Goal: Transaction & Acquisition: Purchase product/service

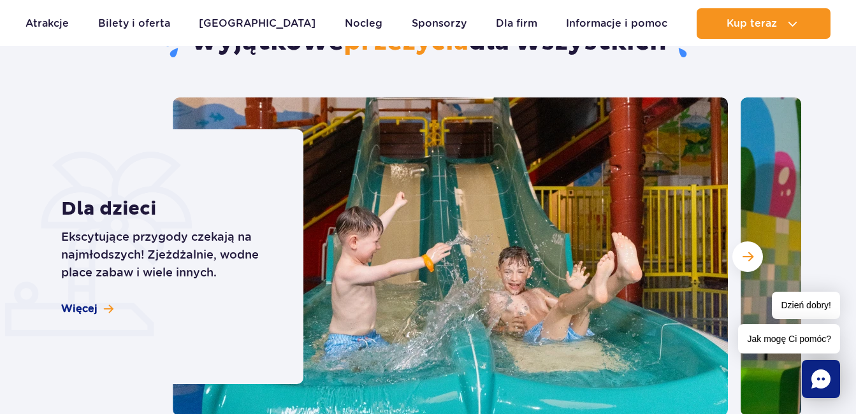
scroll to position [3442, 0]
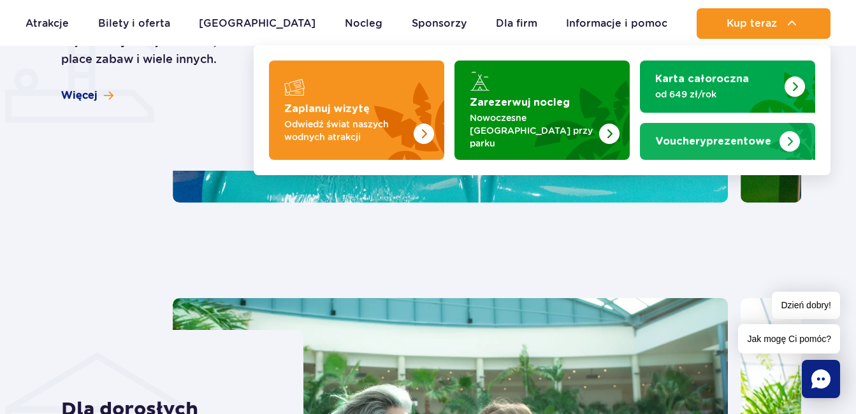
click at [754, 138] on strong "Vouchery prezentowe" at bounding box center [713, 141] width 116 height 10
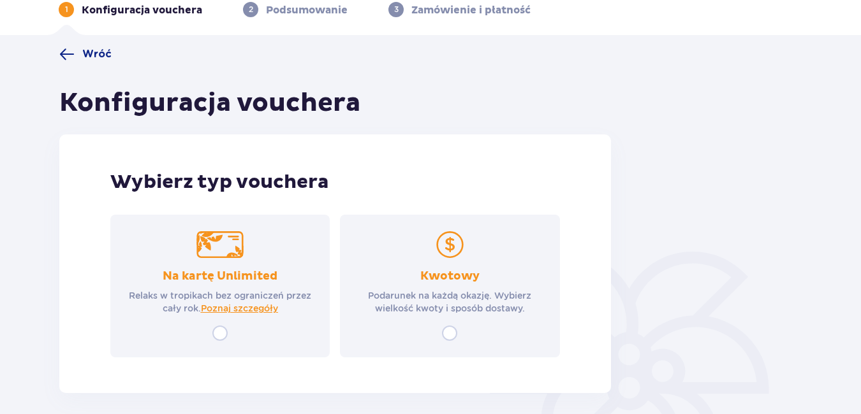
scroll to position [120, 0]
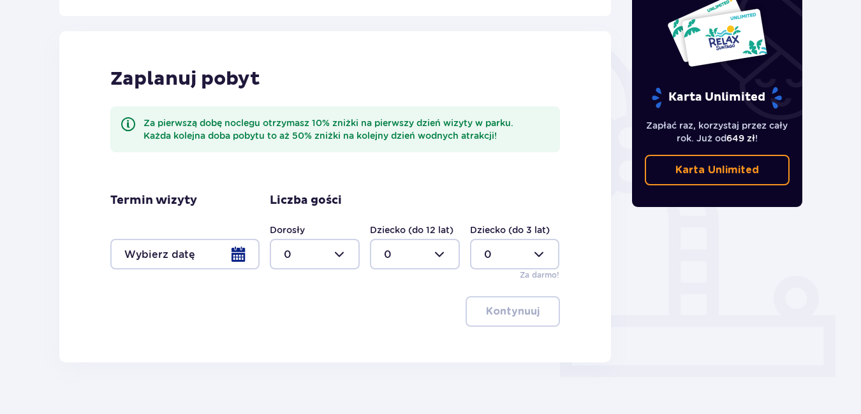
scroll to position [306, 0]
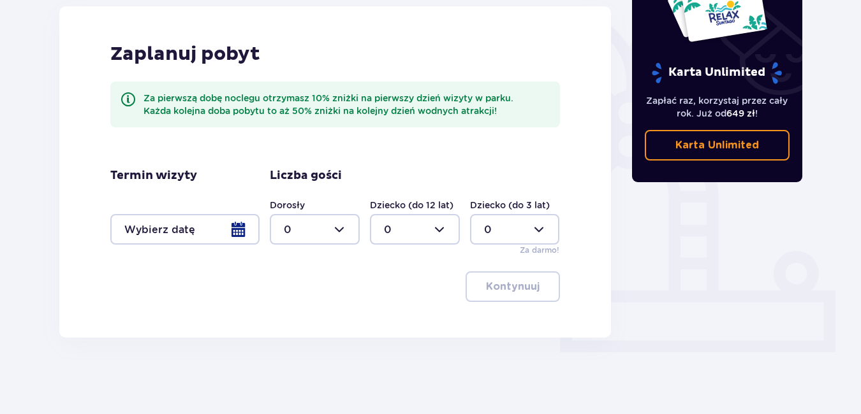
click at [221, 236] on div at bounding box center [184, 229] width 149 height 31
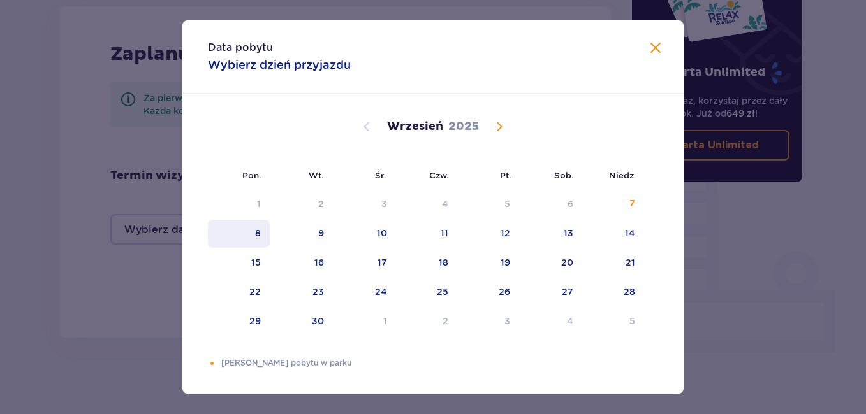
click at [248, 230] on div "8" at bounding box center [239, 234] width 62 height 28
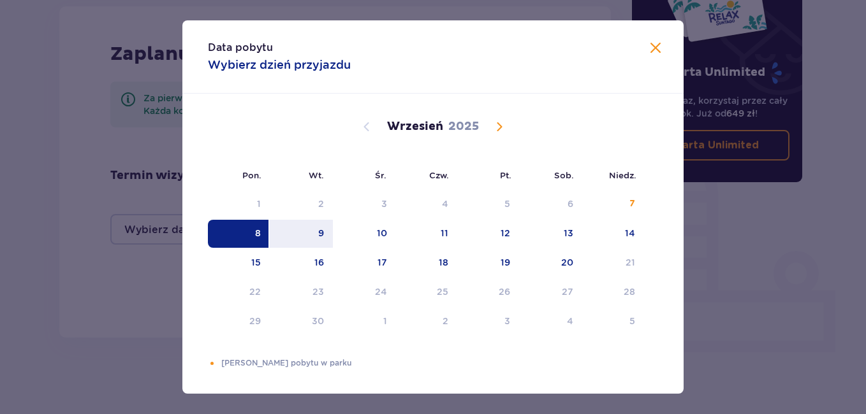
click at [249, 230] on div "8" at bounding box center [239, 234] width 62 height 28
click at [659, 49] on span at bounding box center [655, 48] width 15 height 15
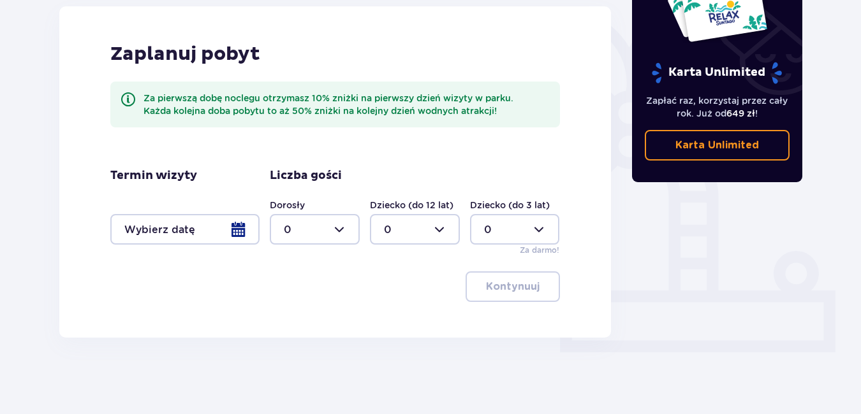
click at [221, 233] on div at bounding box center [184, 229] width 149 height 31
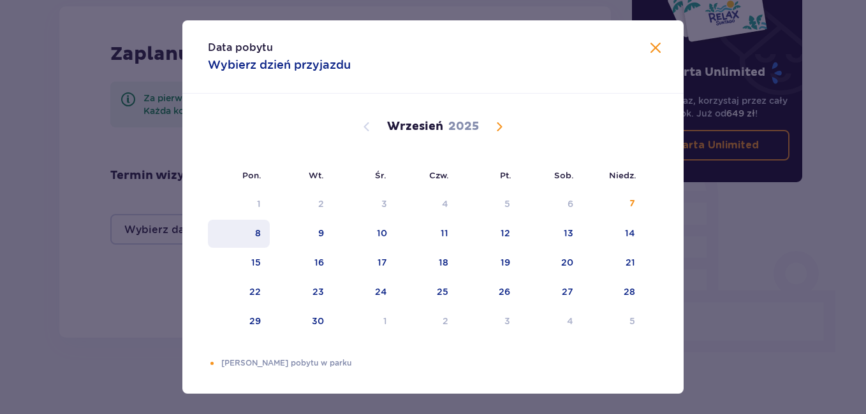
click at [249, 233] on div "8" at bounding box center [239, 234] width 62 height 28
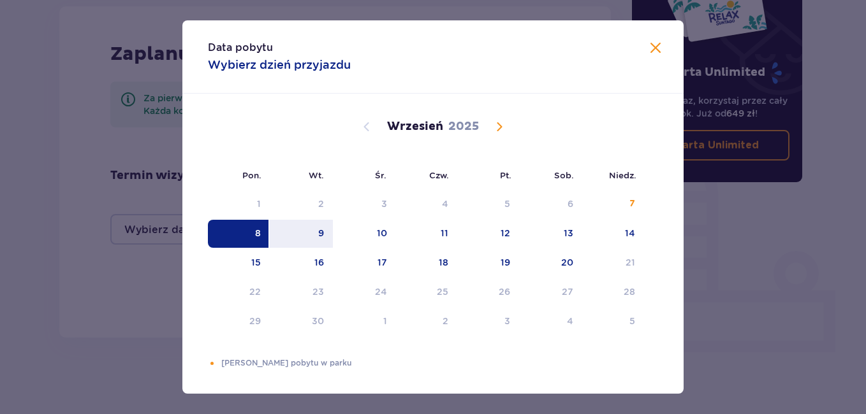
click at [249, 233] on div "8" at bounding box center [239, 234] width 62 height 28
click at [251, 224] on div "8" at bounding box center [239, 234] width 62 height 28
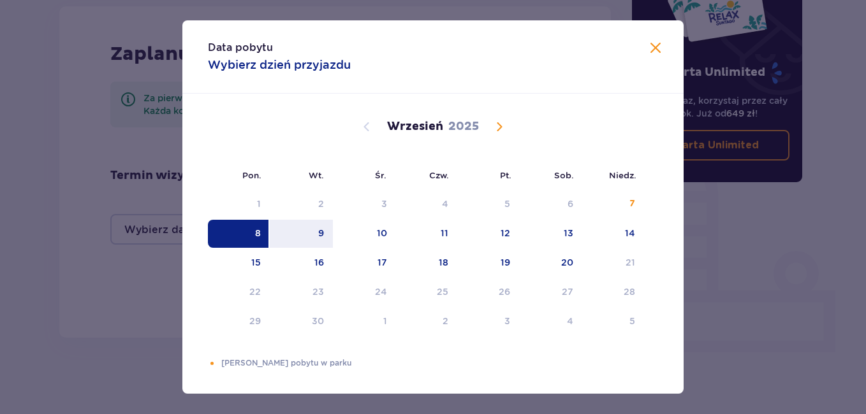
click at [251, 224] on div "8" at bounding box center [239, 234] width 62 height 28
click at [251, 236] on div "8" at bounding box center [239, 234] width 62 height 28
click at [323, 230] on div "9" at bounding box center [301, 234] width 63 height 28
type input "08.09.25 - 09.09.25"
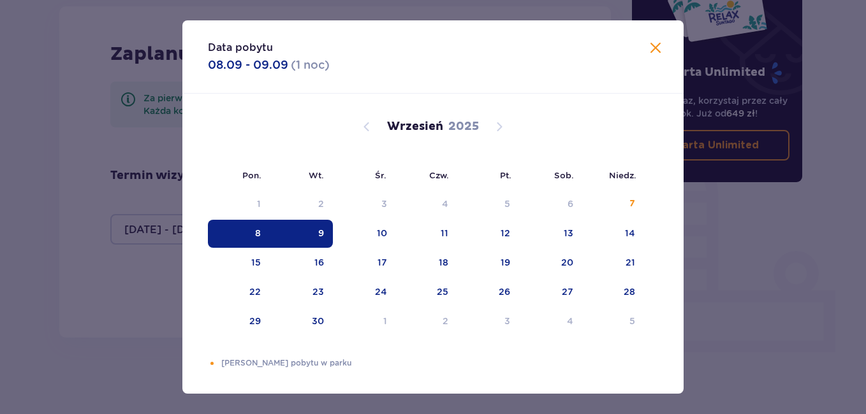
click at [241, 239] on div at bounding box center [184, 229] width 149 height 31
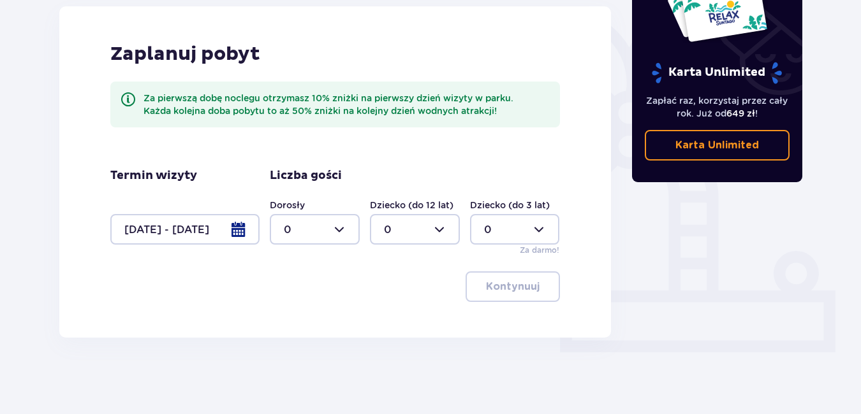
click at [243, 237] on div at bounding box center [184, 229] width 149 height 31
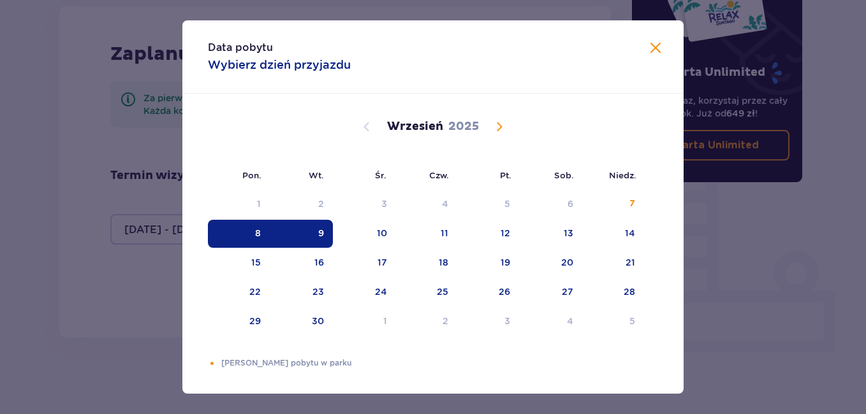
click at [265, 237] on div "8" at bounding box center [239, 234] width 62 height 28
click at [247, 231] on div "8" at bounding box center [239, 234] width 62 height 28
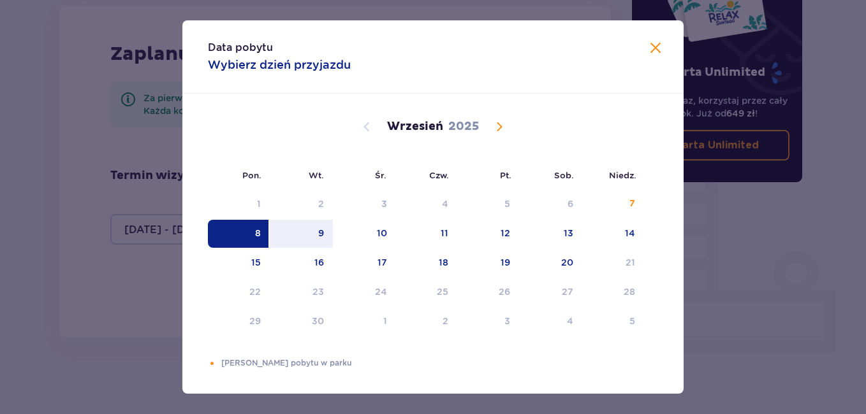
click at [247, 231] on div "8" at bounding box center [239, 234] width 62 height 28
click at [258, 397] on div "Data pobytu Wybierz dzień przyjazdu Pon. Wt. Śr. Czw. Pt. Sob. Niedz. Sierpień …" at bounding box center [433, 207] width 866 height 414
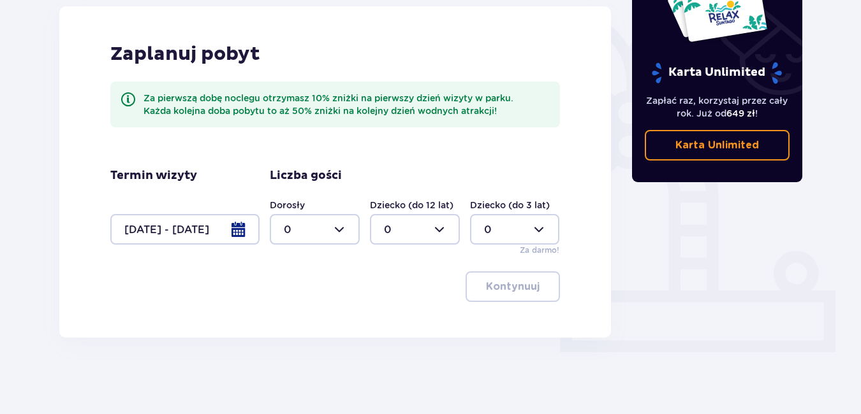
click at [208, 212] on div "Termin wizyty 08.09.25 - 09.09.25" at bounding box center [184, 206] width 149 height 76
click at [212, 226] on div at bounding box center [184, 229] width 149 height 31
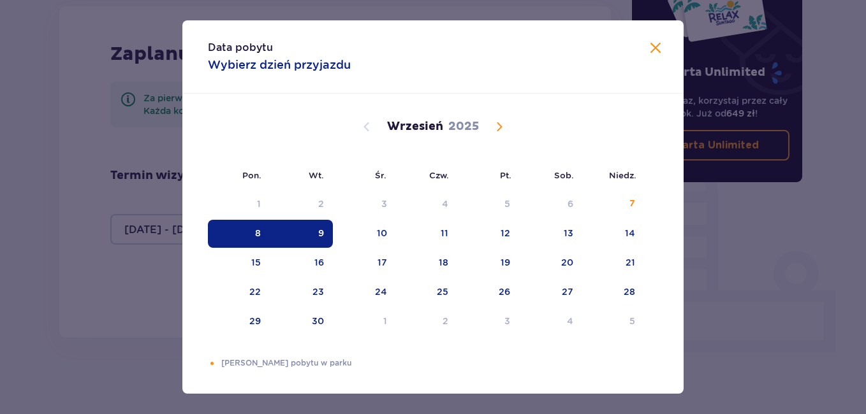
drag, startPoint x: 325, startPoint y: 244, endPoint x: 242, endPoint y: 242, distance: 82.9
click at [246, 243] on tr "8 9 10 11 12 13 14" at bounding box center [426, 234] width 436 height 28
click at [242, 242] on div "8" at bounding box center [239, 234] width 62 height 28
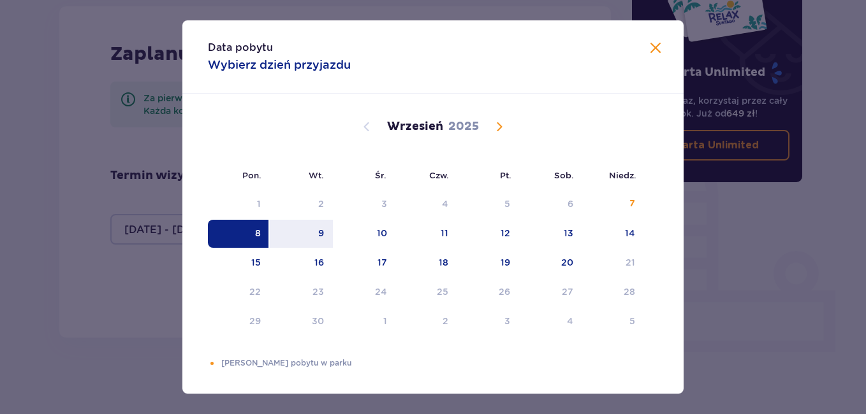
click at [242, 242] on div "8" at bounding box center [239, 234] width 62 height 28
click at [255, 233] on div "8" at bounding box center [258, 233] width 6 height 13
click at [255, 234] on div "8" at bounding box center [258, 233] width 6 height 13
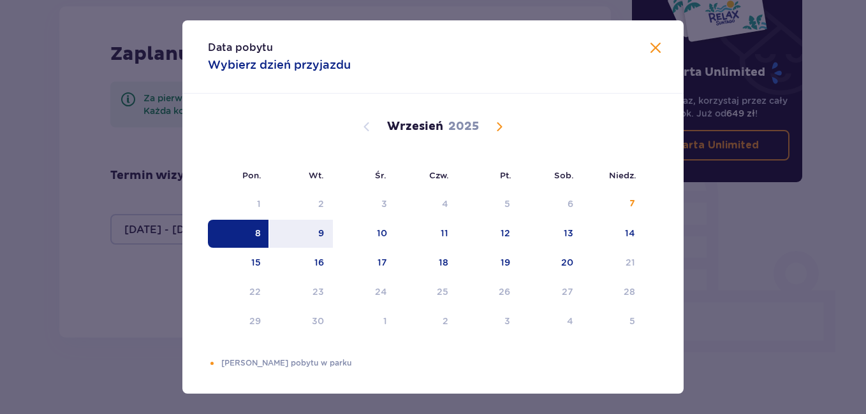
click at [255, 234] on div "8" at bounding box center [258, 233] width 6 height 13
click at [255, 233] on div "8" at bounding box center [258, 233] width 6 height 13
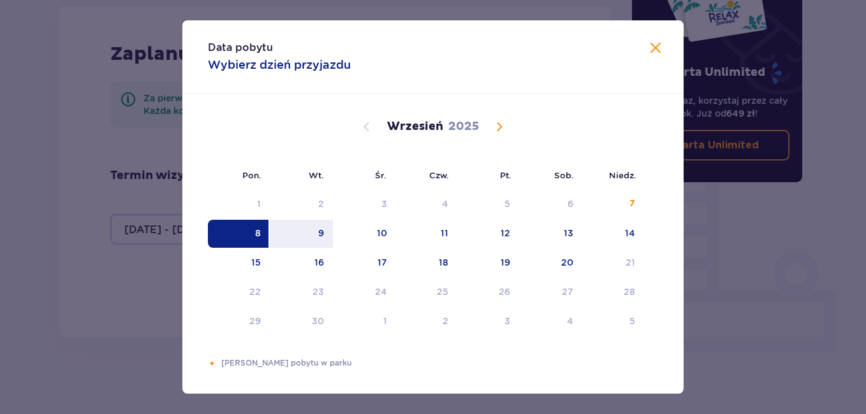
click at [245, 237] on div "8" at bounding box center [239, 234] width 62 height 28
click at [244, 239] on div "8" at bounding box center [239, 234] width 62 height 28
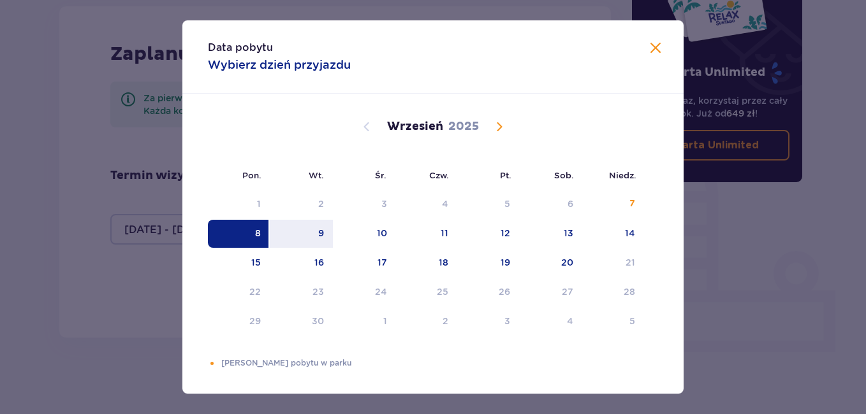
click at [244, 239] on div "8" at bounding box center [239, 234] width 62 height 28
click at [655, 51] on span at bounding box center [655, 48] width 15 height 15
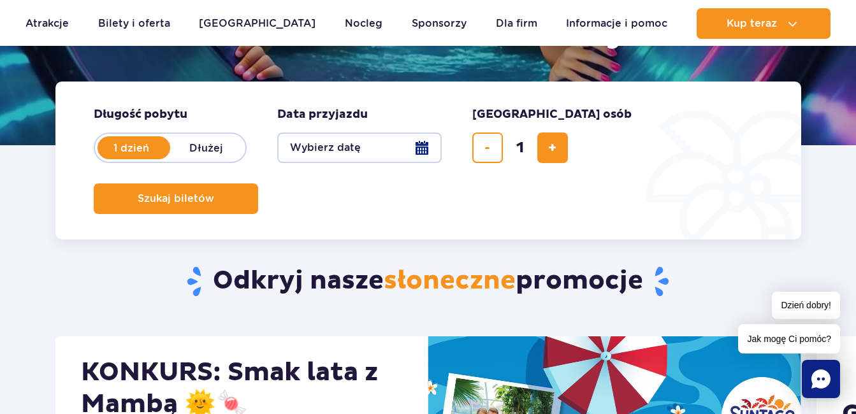
click at [404, 155] on button "Wybierz datę" at bounding box center [359, 148] width 164 height 31
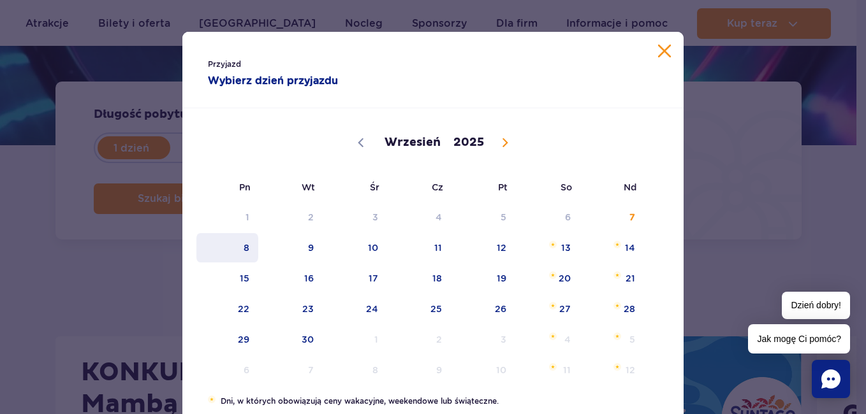
click at [251, 256] on span "8" at bounding box center [227, 247] width 64 height 29
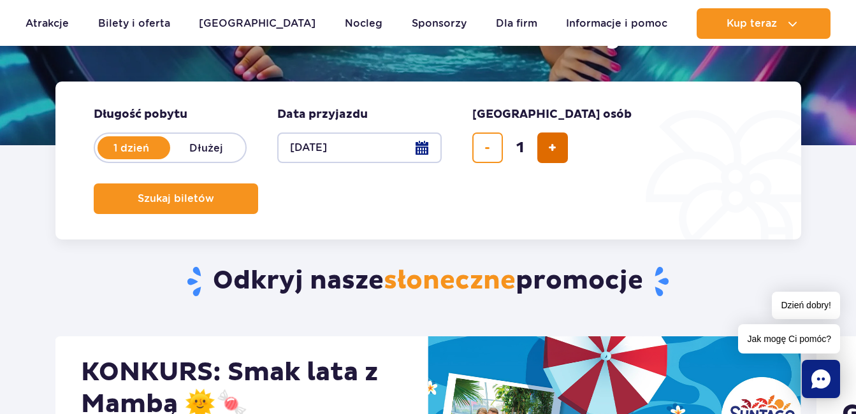
click at [548, 148] on span "dodaj bilet" at bounding box center [552, 148] width 8 height 0
type input "2"
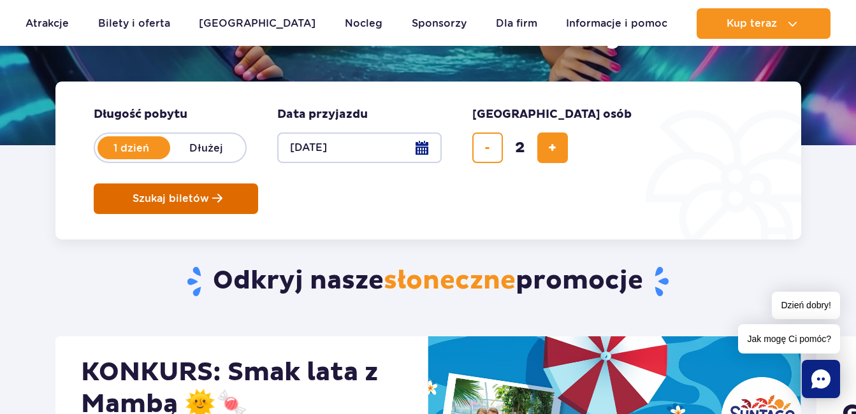
click at [209, 193] on span "Szukaj biletów" at bounding box center [171, 198] width 76 height 11
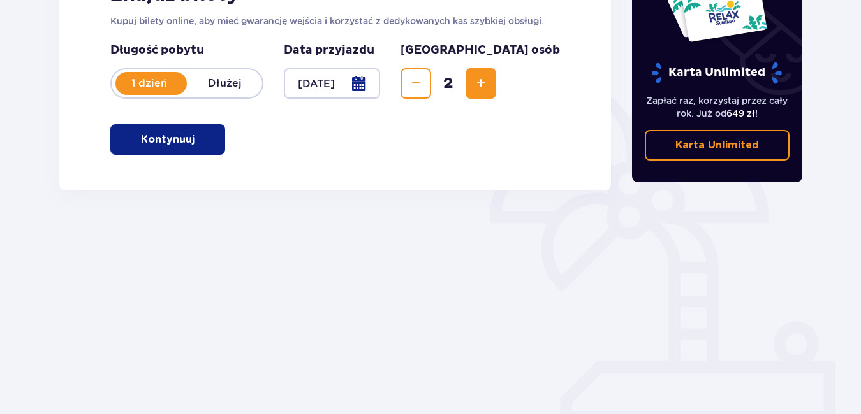
click at [215, 143] on button "Kontynuuj" at bounding box center [167, 139] width 115 height 31
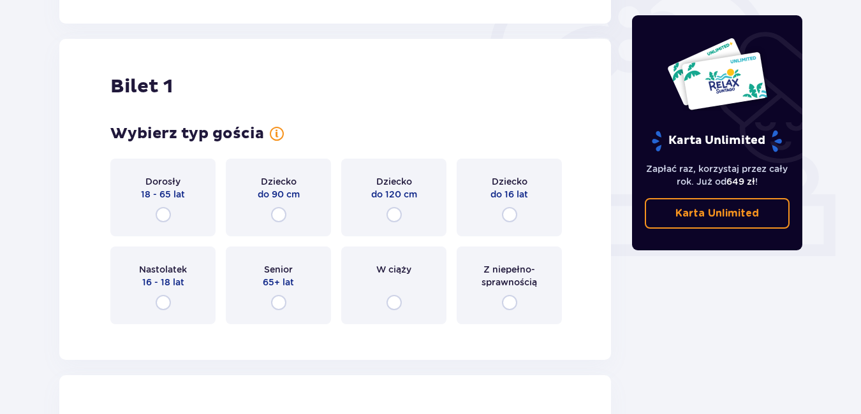
scroll to position [426, 0]
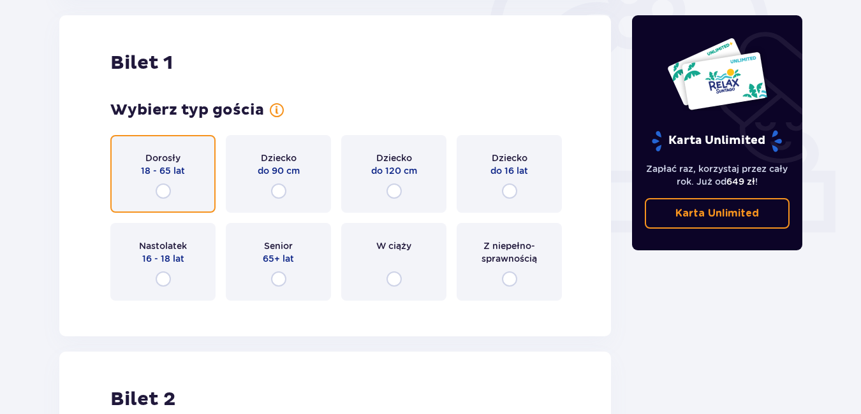
click at [157, 185] on input "radio" at bounding box center [163, 191] width 15 height 15
radio input "true"
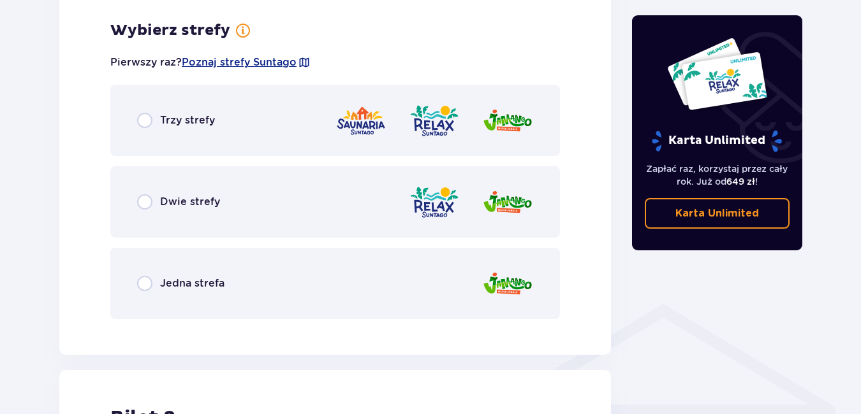
scroll to position [737, 0]
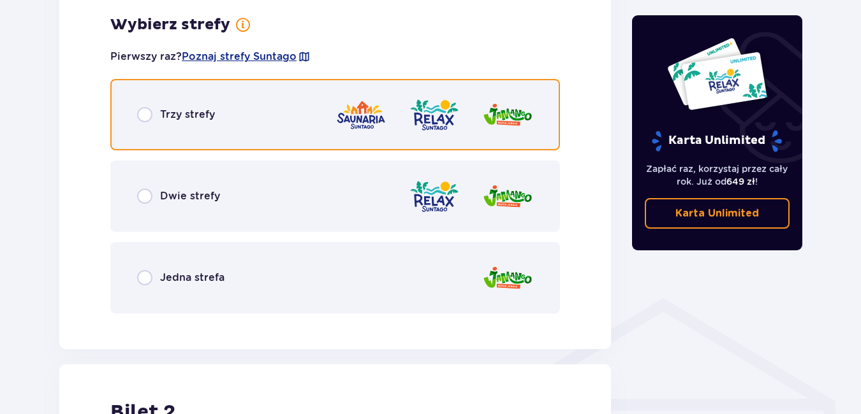
click at [143, 120] on input "radio" at bounding box center [144, 114] width 15 height 15
radio input "true"
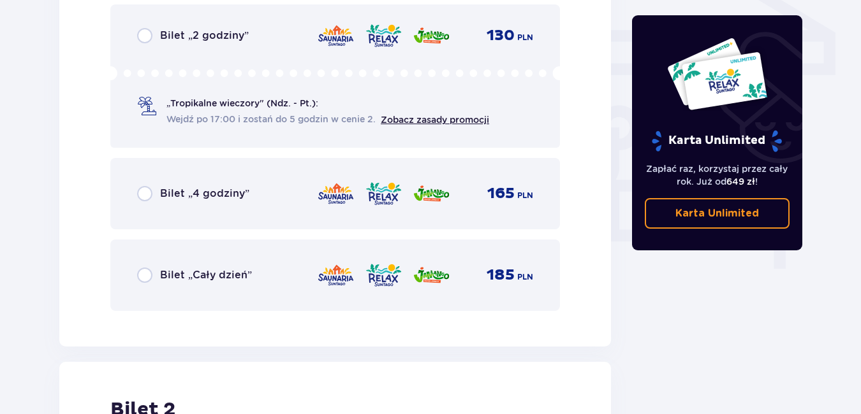
scroll to position [1125, 0]
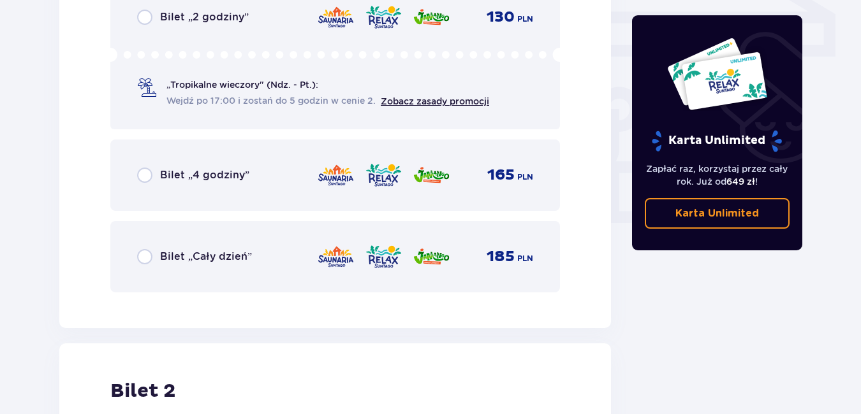
click at [159, 270] on div "Bilet „Cały dzień” 185 PLN" at bounding box center [335, 257] width 396 height 27
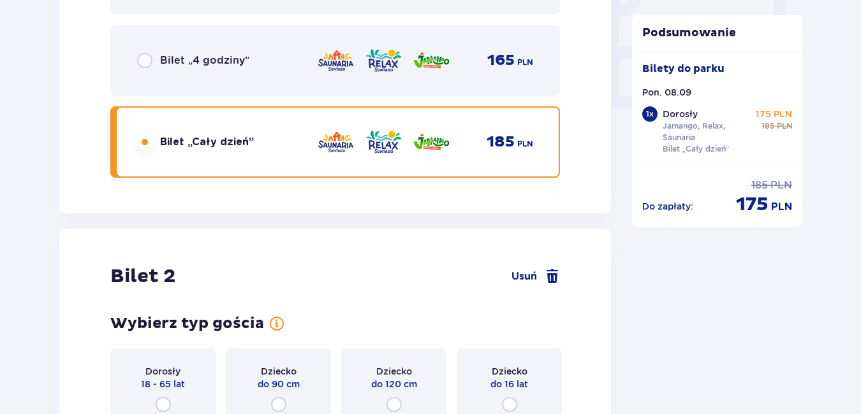
scroll to position [1453, 0]
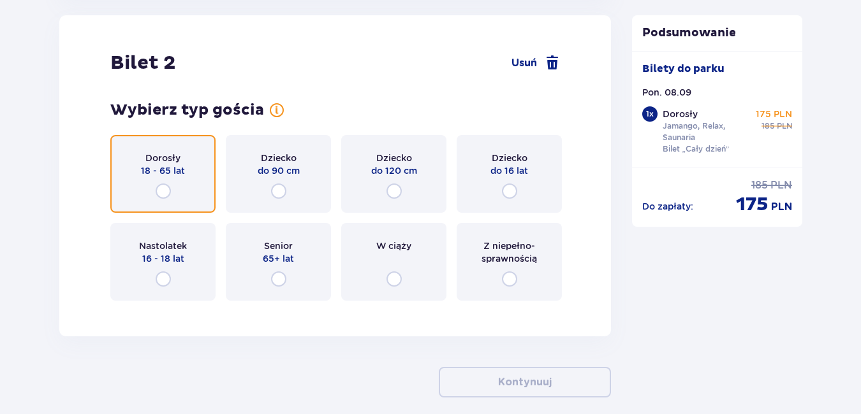
click at [166, 184] on input "radio" at bounding box center [163, 191] width 15 height 15
radio input "true"
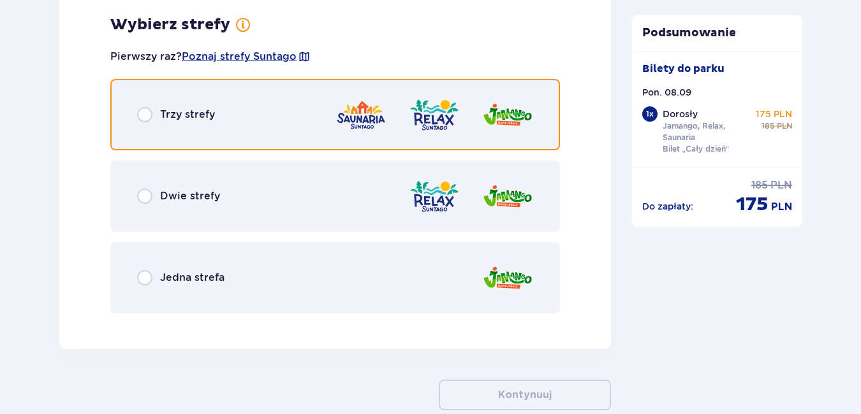
click at [142, 118] on input "radio" at bounding box center [144, 114] width 15 height 15
radio input "true"
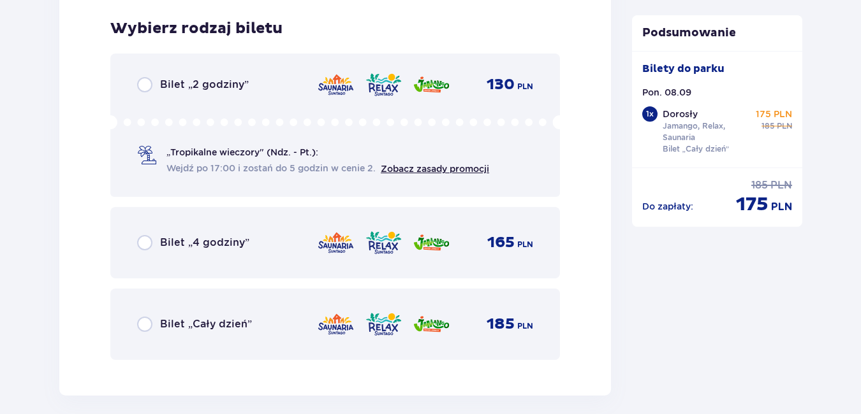
scroll to position [2088, 0]
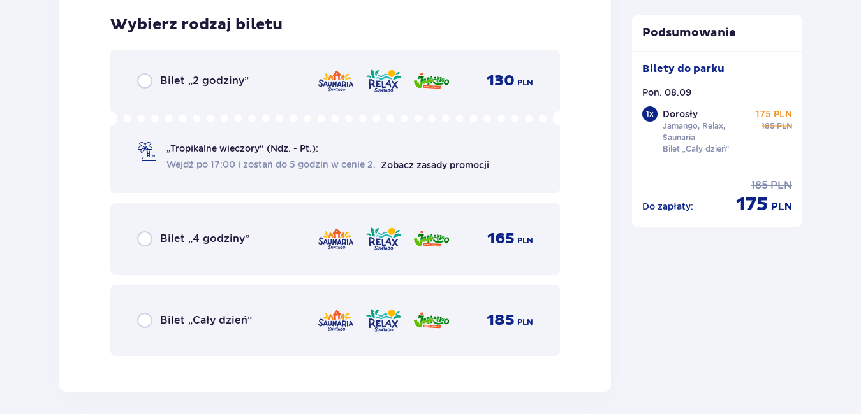
click at [138, 311] on div "Bilet „Cały dzień” 185 PLN" at bounding box center [335, 320] width 396 height 27
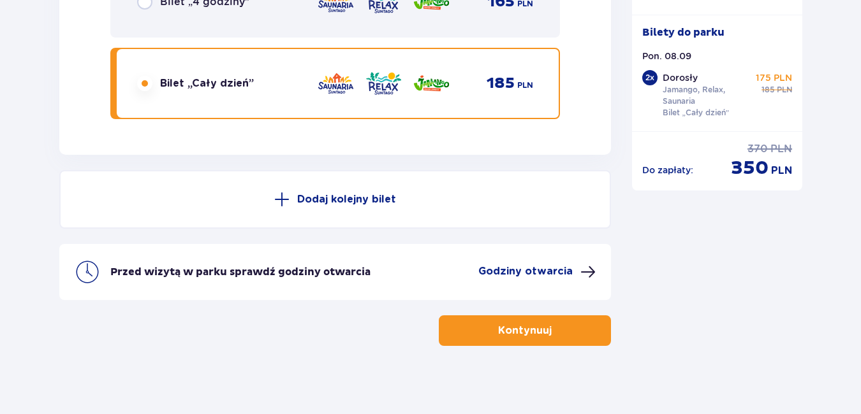
scroll to position [2333, 0]
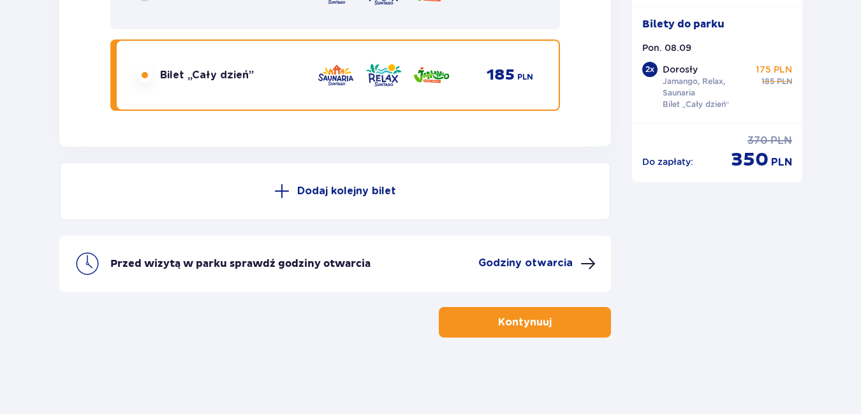
click at [573, 264] on button "Godziny otwarcia" at bounding box center [536, 263] width 117 height 15
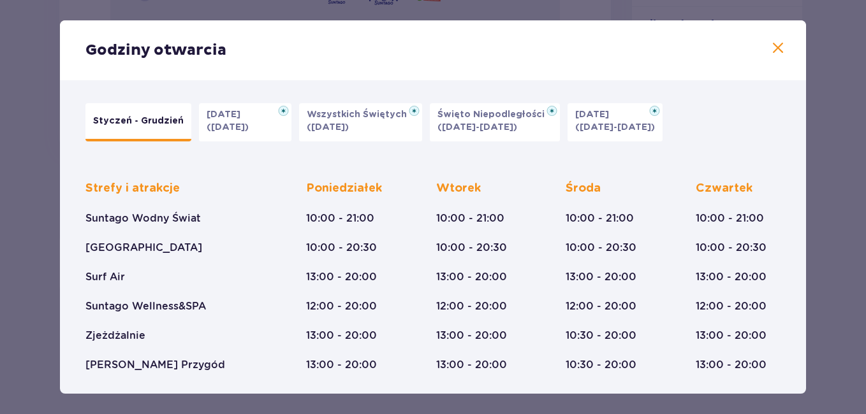
click at [770, 42] on span at bounding box center [777, 48] width 15 height 15
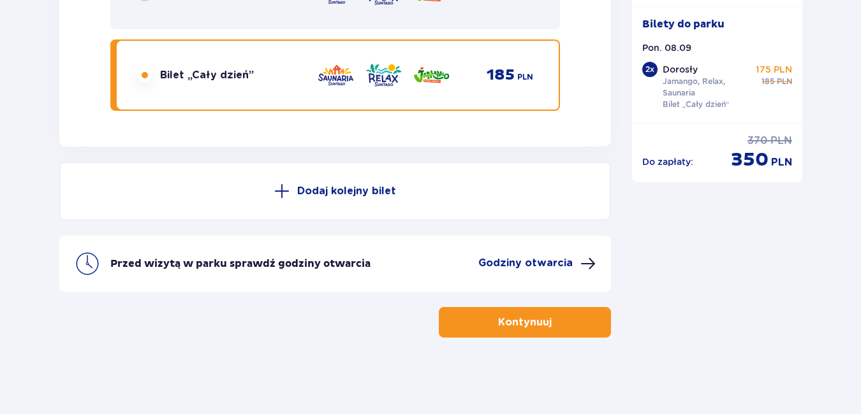
click at [531, 324] on p "Kontynuuj" at bounding box center [525, 323] width 54 height 14
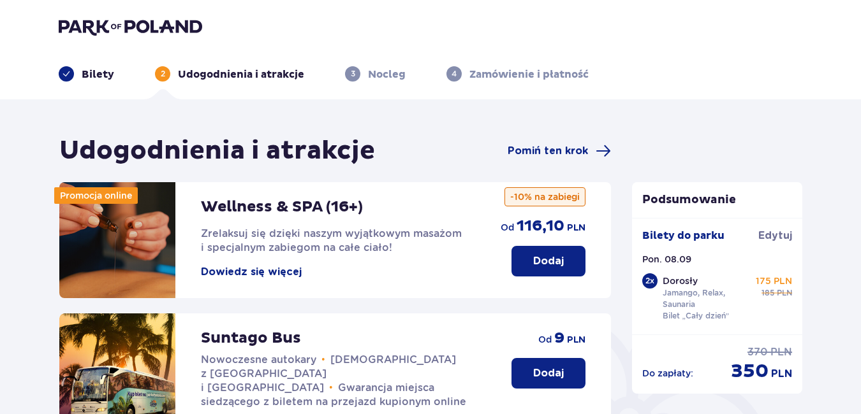
click at [536, 143] on div "Udogodnienia i atrakcje Pomiń ten krok" at bounding box center [334, 151] width 551 height 32
click at [534, 149] on span "Pomiń ten krok" at bounding box center [547, 151] width 80 height 14
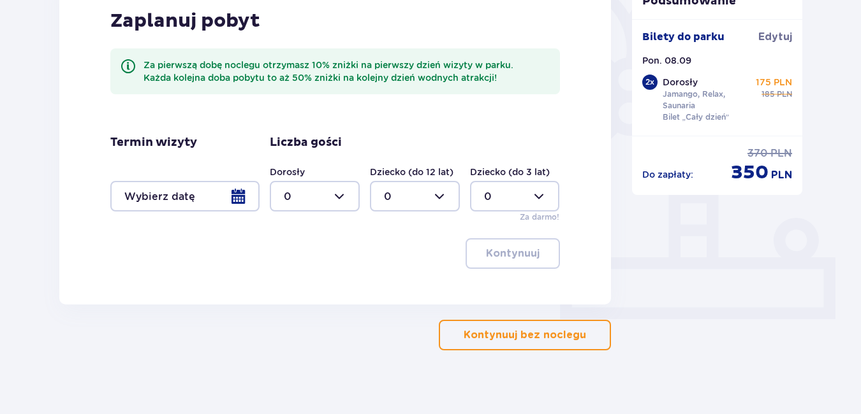
scroll to position [352, 0]
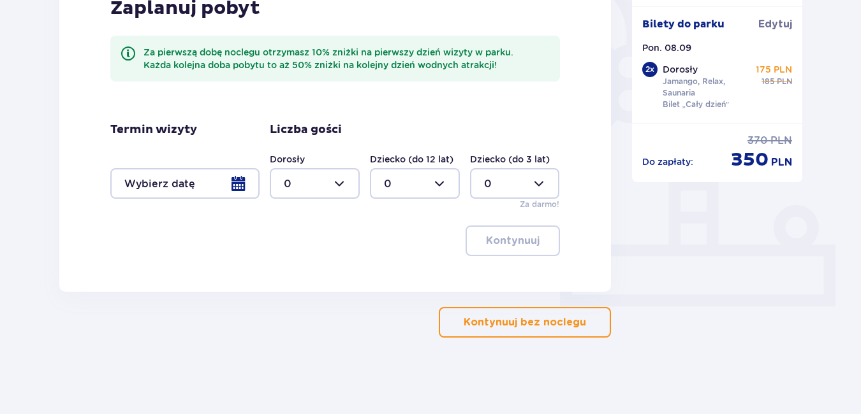
click at [507, 325] on p "Kontynuuj bez noclegu" at bounding box center [524, 323] width 122 height 14
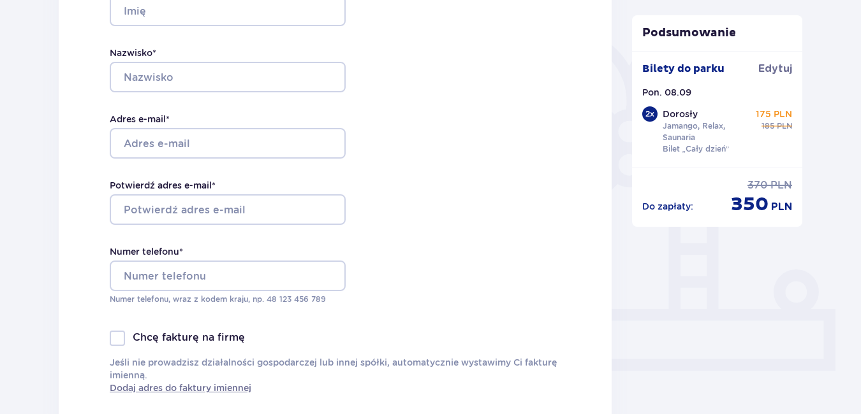
scroll to position [318, 0]
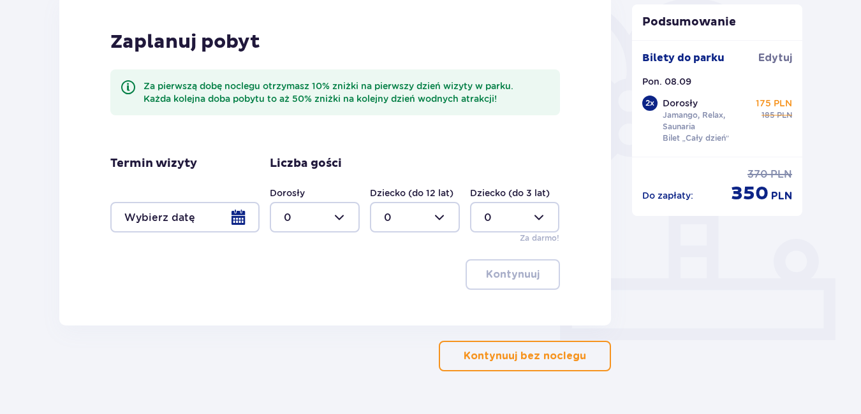
scroll to position [352, 0]
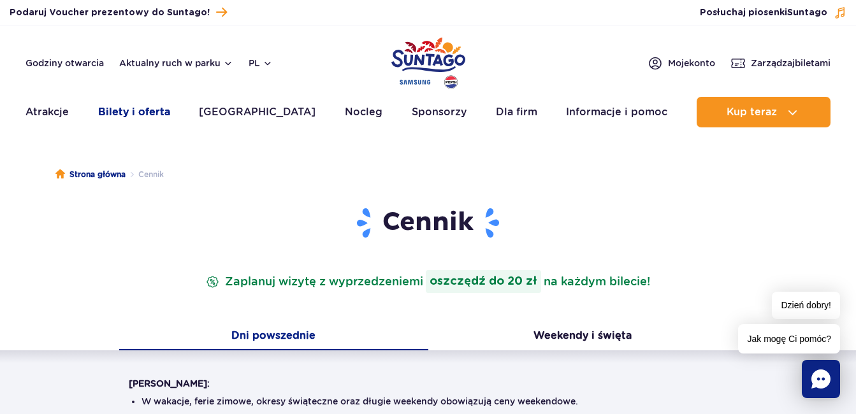
click at [154, 105] on link "Bilety i oferta" at bounding box center [134, 112] width 72 height 31
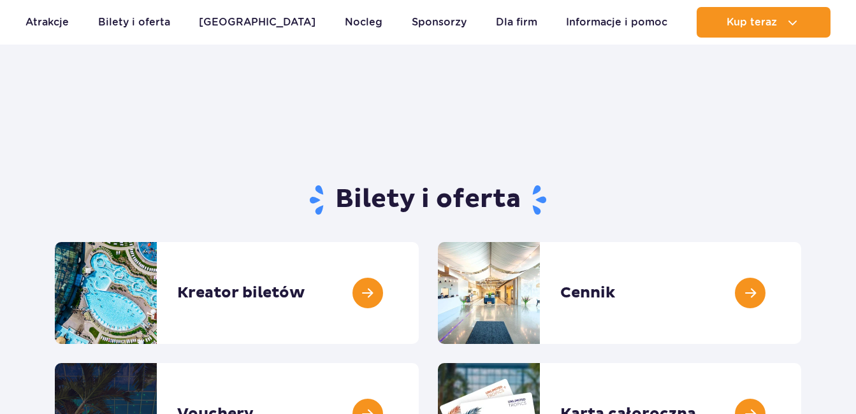
scroll to position [191, 0]
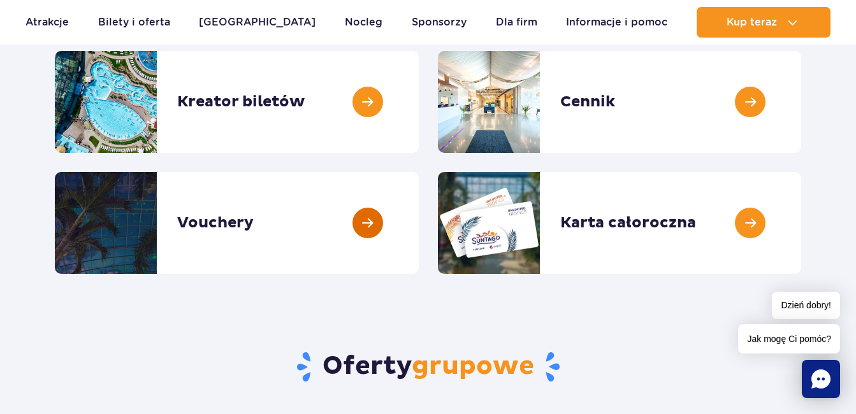
click at [419, 203] on link at bounding box center [419, 223] width 0 height 102
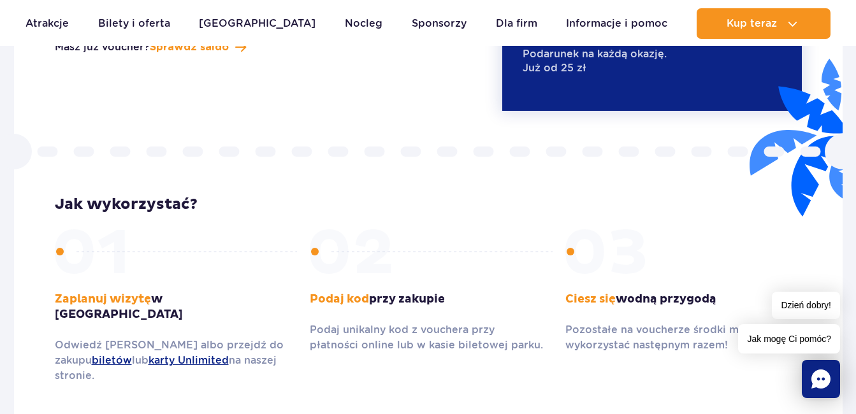
scroll to position [1721, 0]
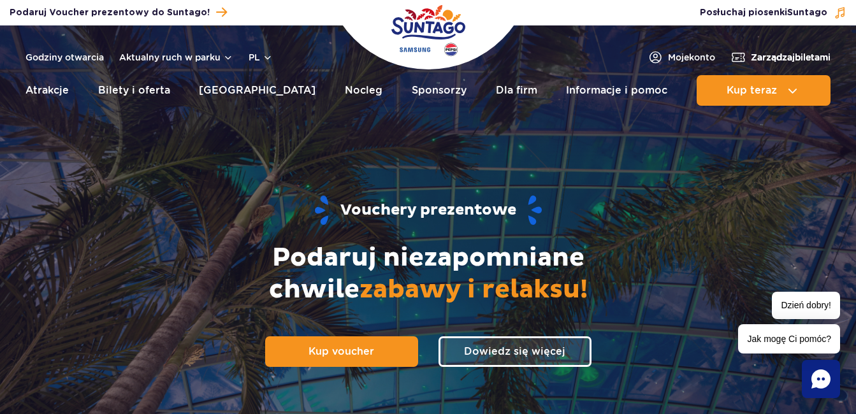
click at [801, 55] on span "Zarządzaj biletami" at bounding box center [791, 57] width 80 height 13
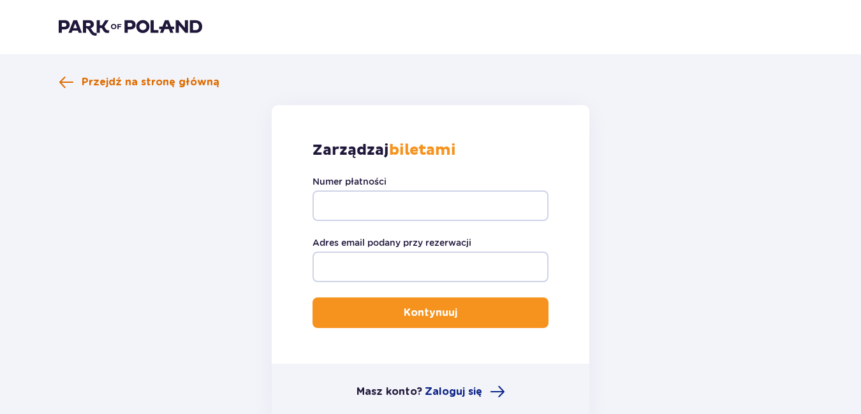
click at [138, 79] on span "Przejdź na stronę główną" at bounding box center [151, 82] width 138 height 14
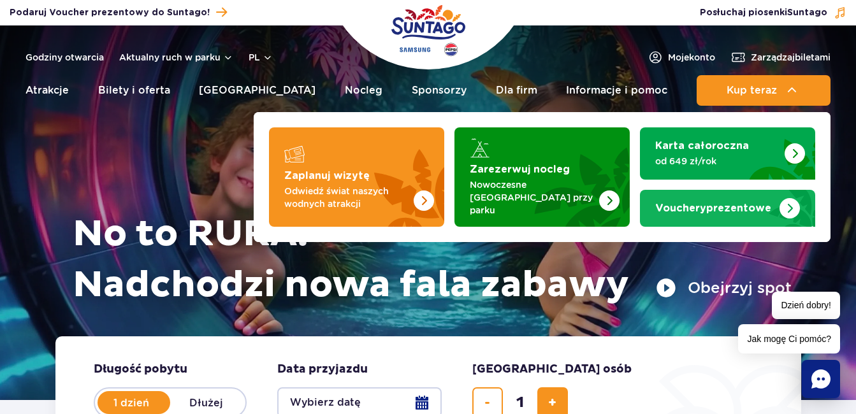
click at [761, 194] on link "Vouchery prezentowe" at bounding box center [727, 208] width 175 height 37
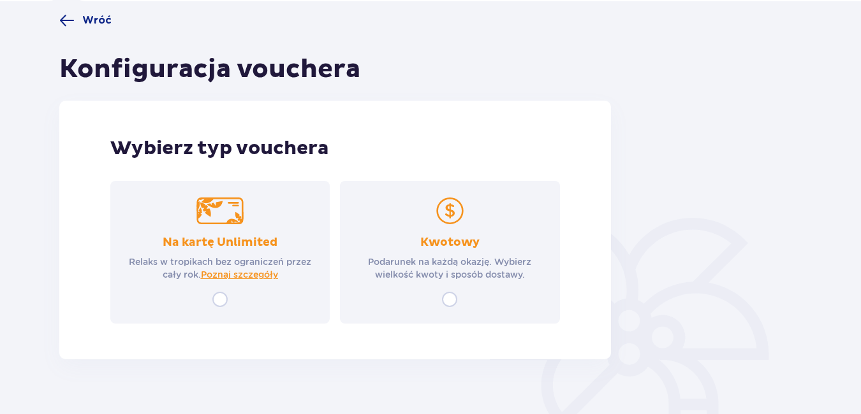
scroll to position [120, 0]
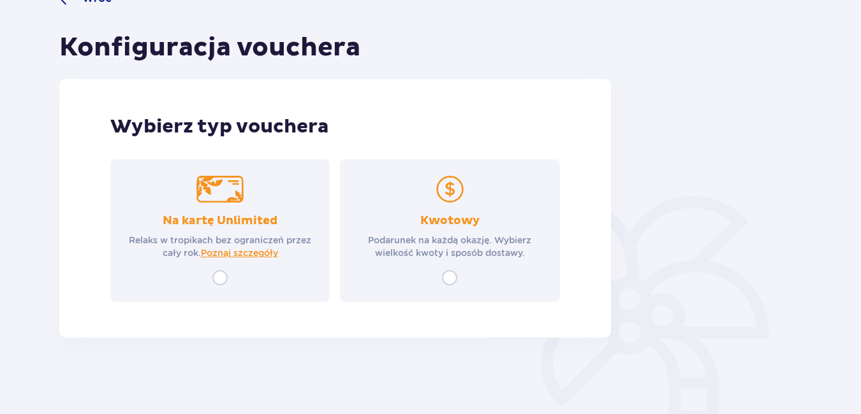
click at [458, 280] on div "Kwotowy Podarunek na każdą okazję. Wybierz wielkość kwoty i sposób dostawy." at bounding box center [449, 230] width 219 height 143
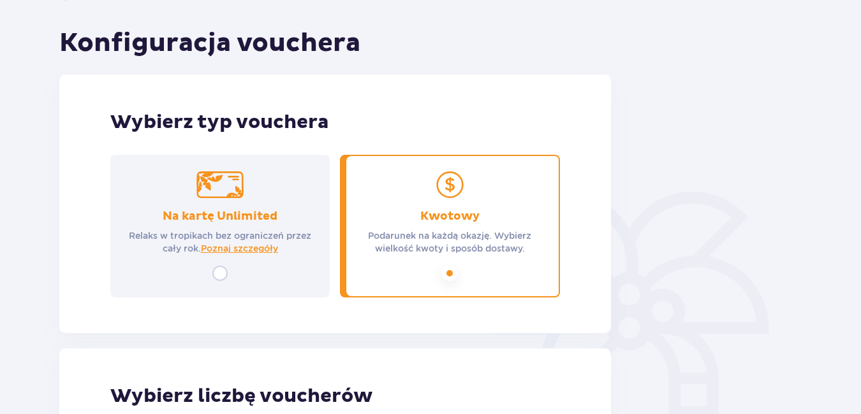
scroll to position [83, 0]
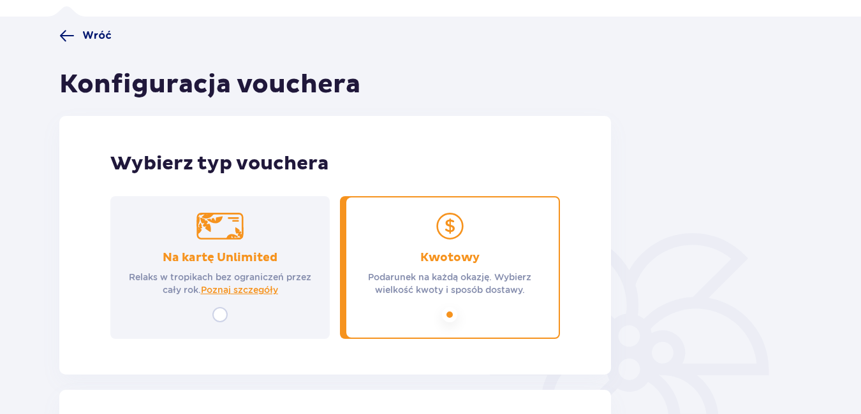
click at [66, 31] on span at bounding box center [66, 35] width 15 height 15
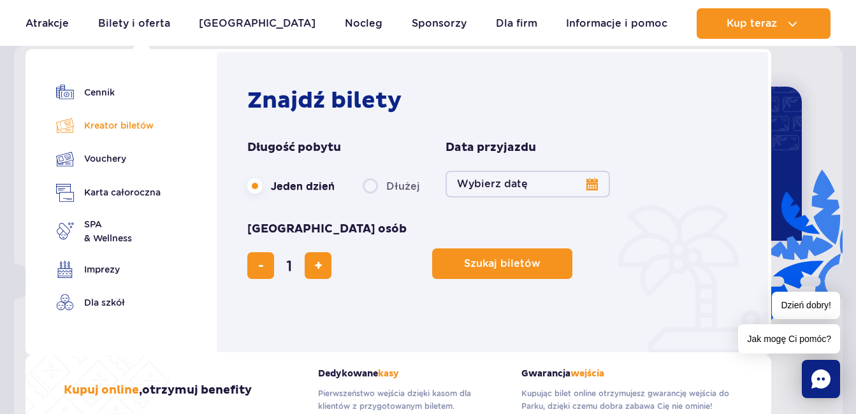
click at [117, 133] on link "Kreator biletów" at bounding box center [108, 126] width 105 height 18
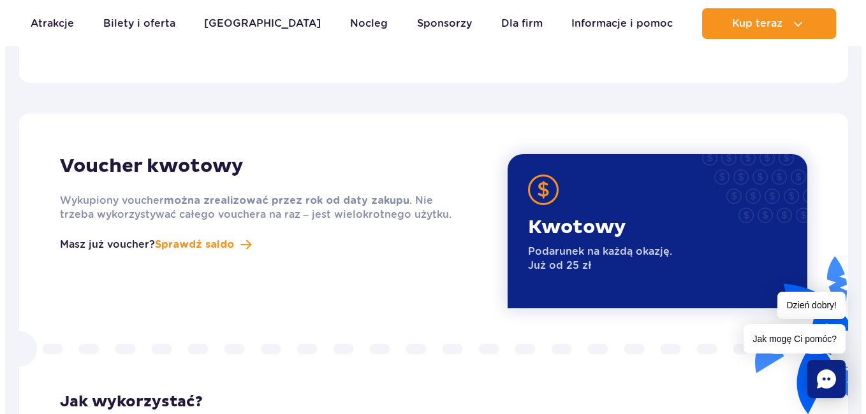
scroll to position [1553, 0]
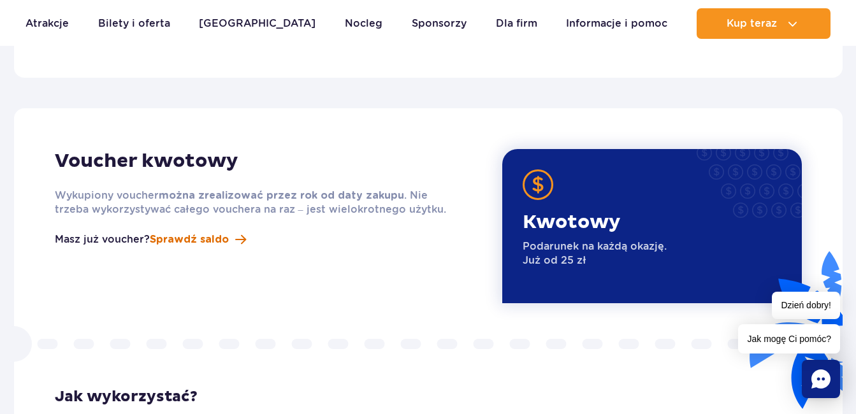
click at [224, 232] on span "Sprawdź saldo" at bounding box center [189, 239] width 79 height 15
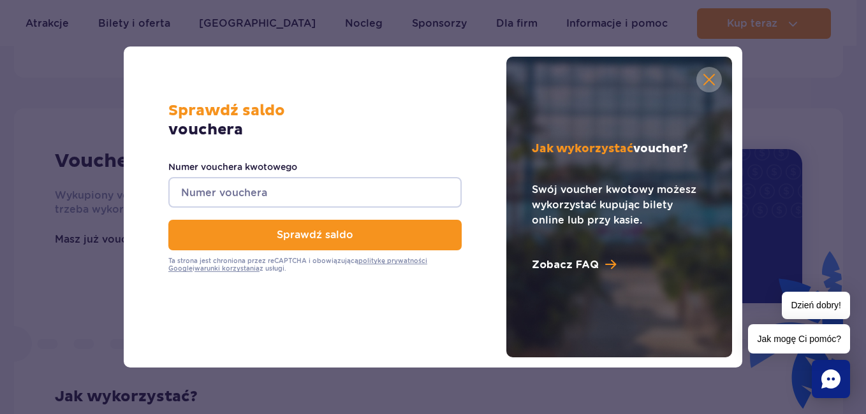
click at [270, 182] on input "Numer vouchera kwotowego" at bounding box center [314, 192] width 293 height 31
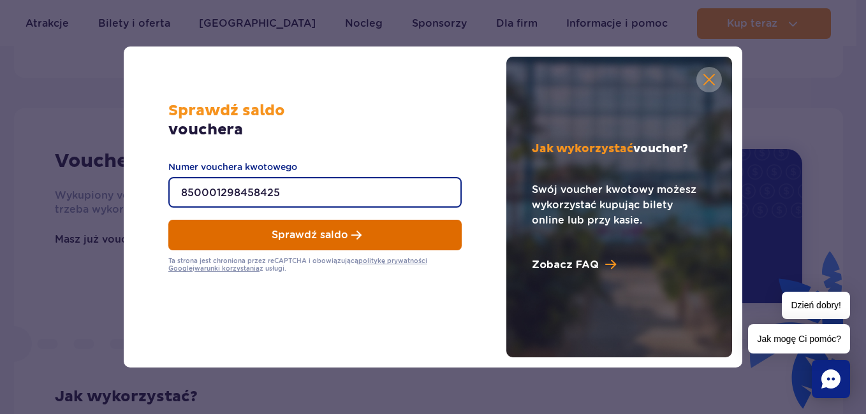
type input "850001298458425"
click at [293, 221] on button "Sprawdź saldo" at bounding box center [314, 235] width 293 height 31
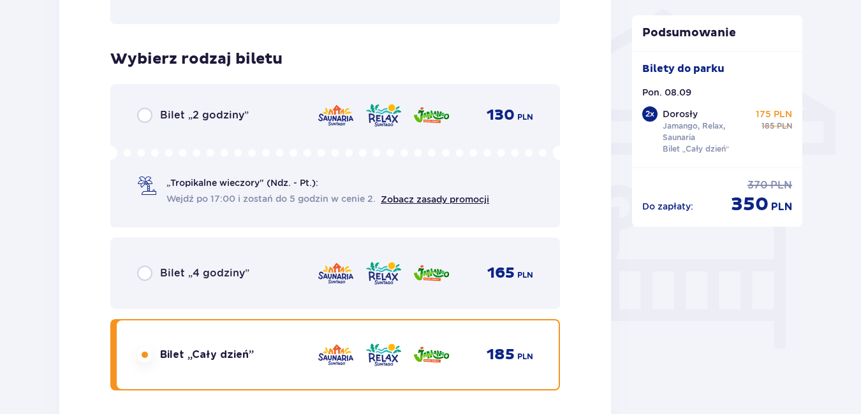
scroll to position [1084, 0]
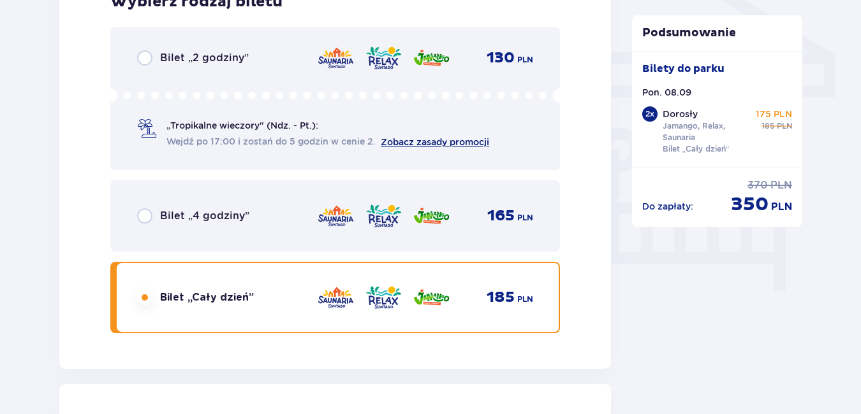
click at [411, 139] on link "Zobacz zasady promocji" at bounding box center [435, 142] width 108 height 10
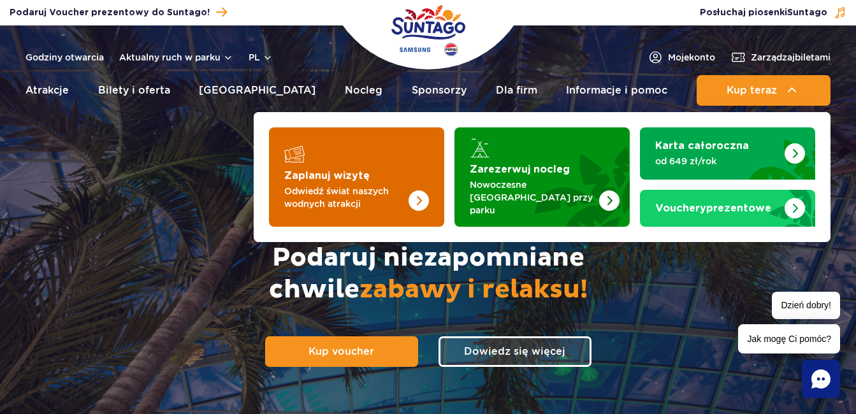
click at [416, 200] on img "Zaplanuj wizytę" at bounding box center [419, 201] width 20 height 20
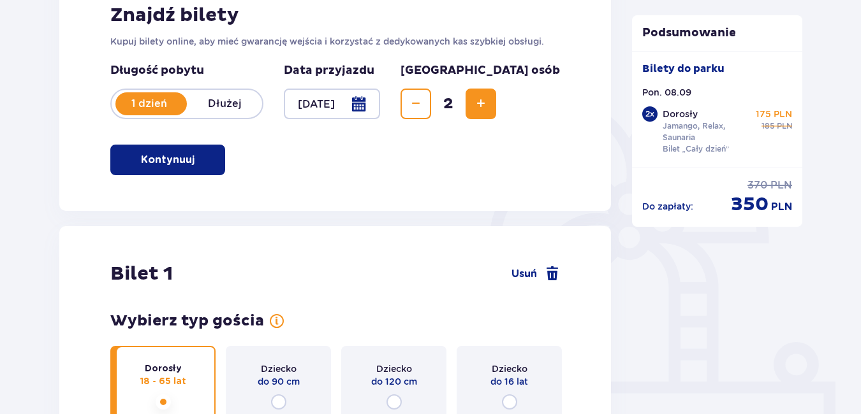
scroll to position [255, 0]
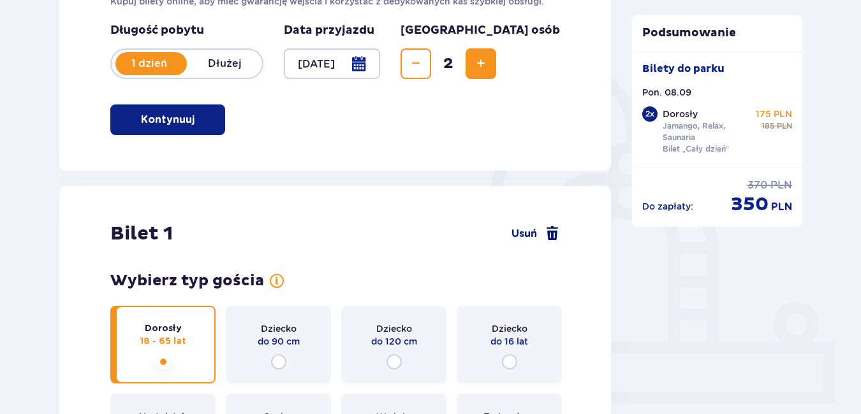
click at [550, 238] on span at bounding box center [551, 233] width 15 height 15
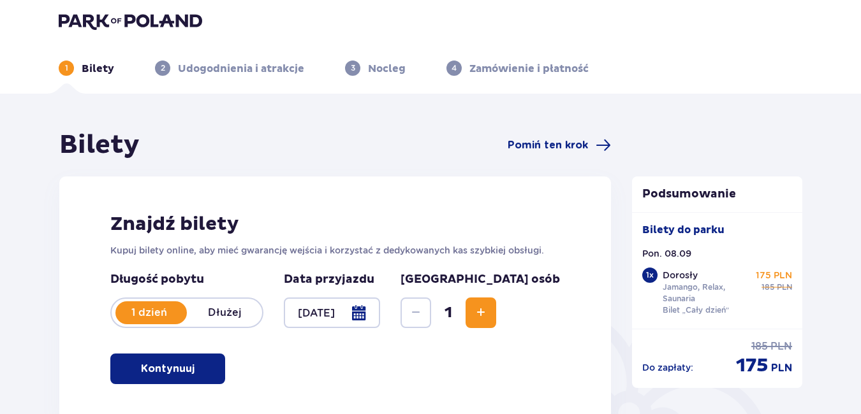
scroll to position [0, 0]
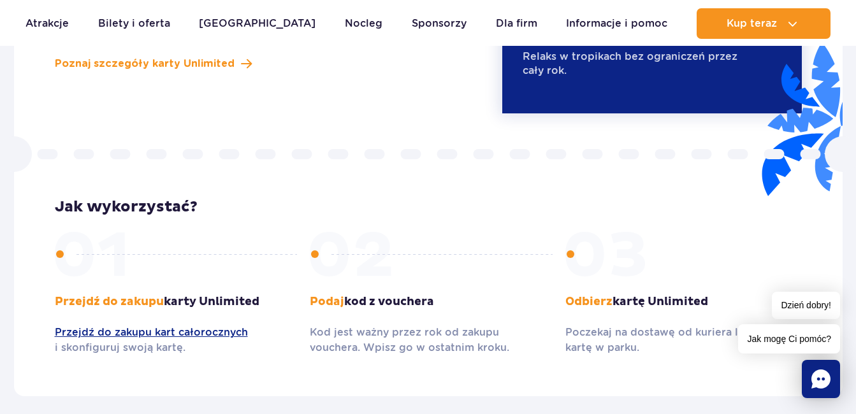
scroll to position [1043, 0]
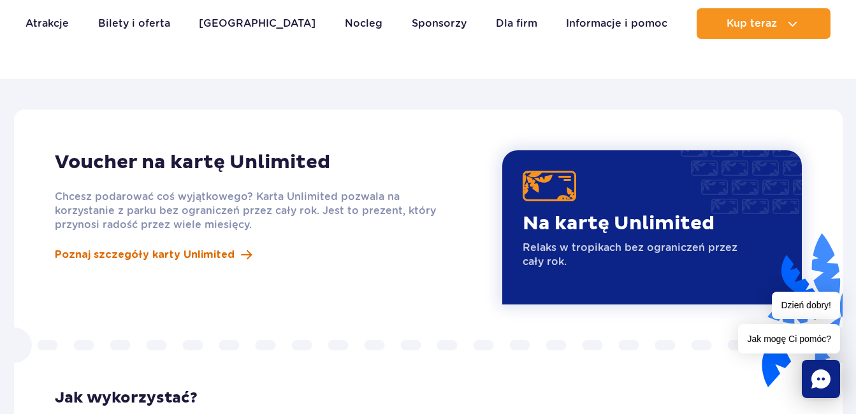
click at [173, 247] on span "Poznaj szczegóły karty Unlimited" at bounding box center [145, 254] width 180 height 15
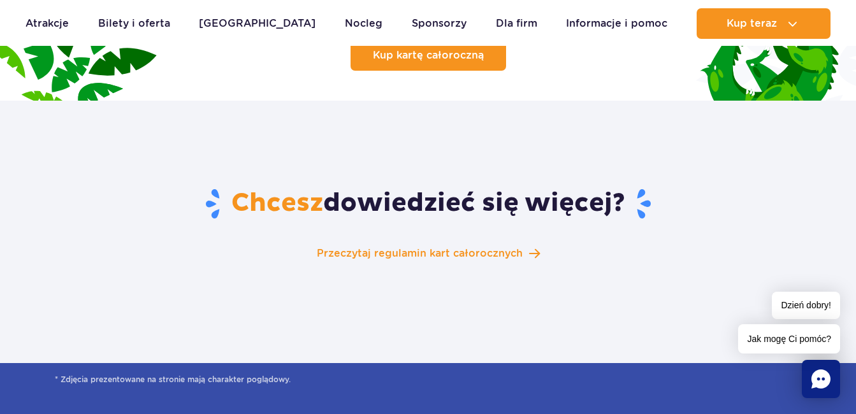
scroll to position [2040, 0]
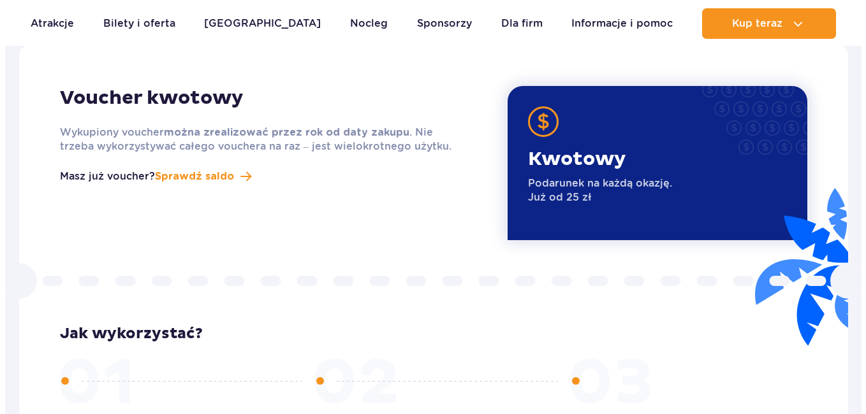
scroll to position [1617, 0]
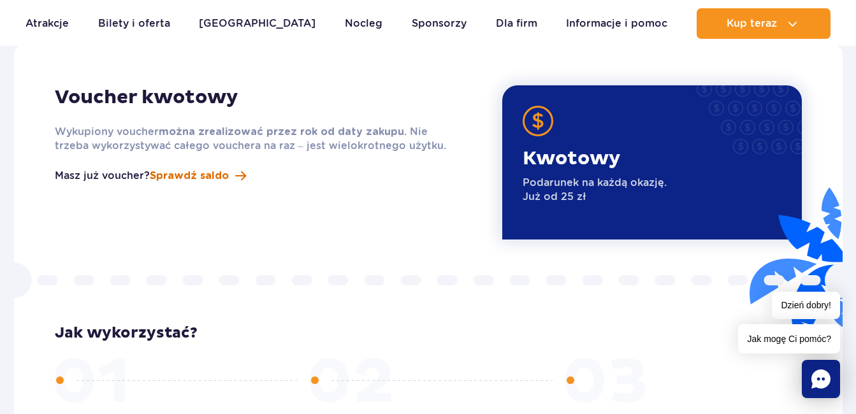
click at [208, 168] on span "Sprawdź saldo" at bounding box center [189, 175] width 79 height 15
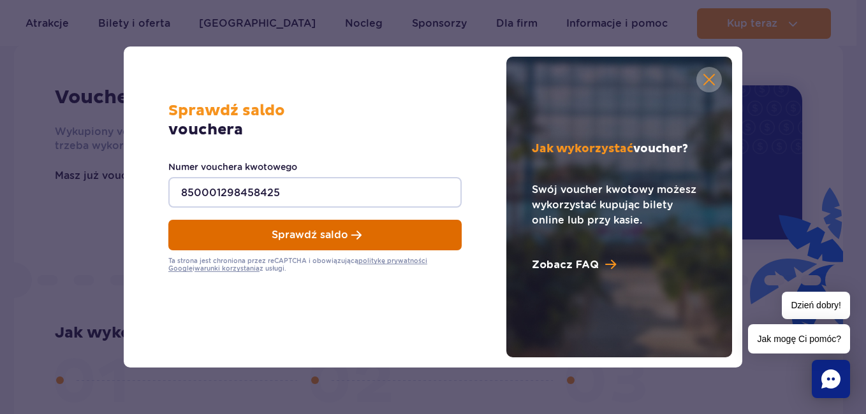
click at [323, 241] on span "Sprawdź saldo" at bounding box center [310, 234] width 76 height 11
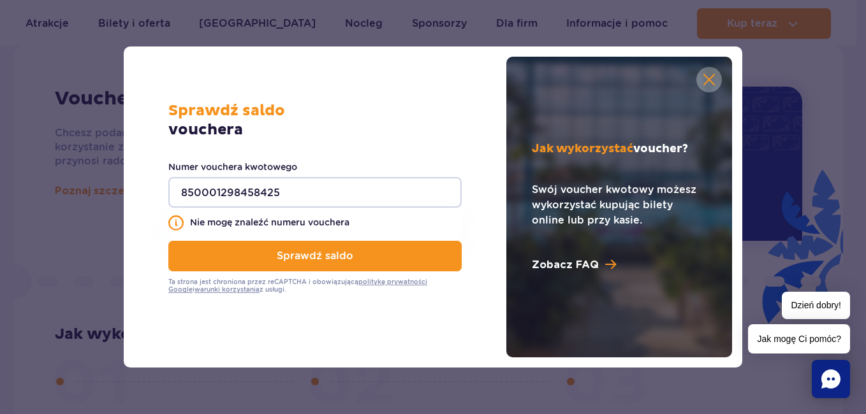
click at [703, 78] on button "button" at bounding box center [708, 79] width 25 height 25
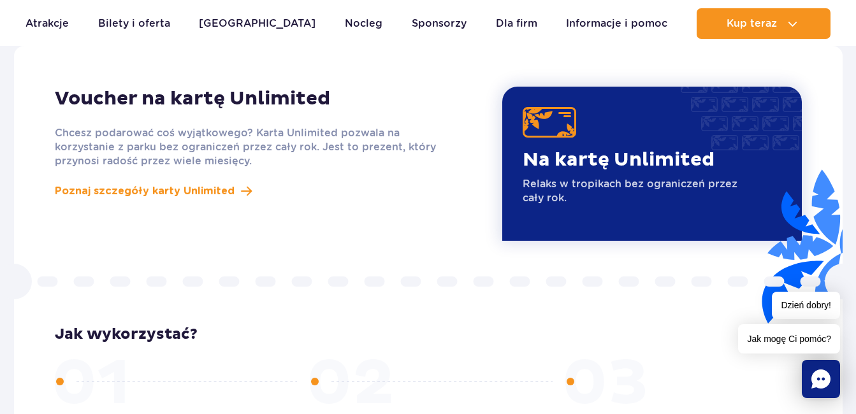
click at [801, 301] on span "Dzień dobry!" at bounding box center [806, 305] width 68 height 27
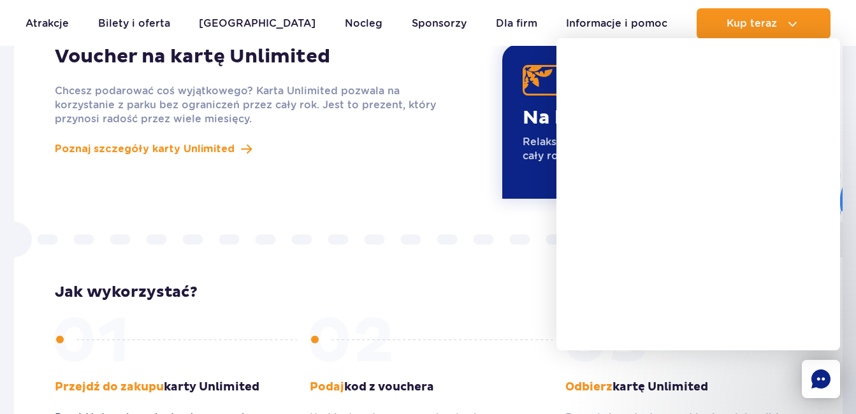
scroll to position [1170, 0]
